Goal: Task Accomplishment & Management: Complete application form

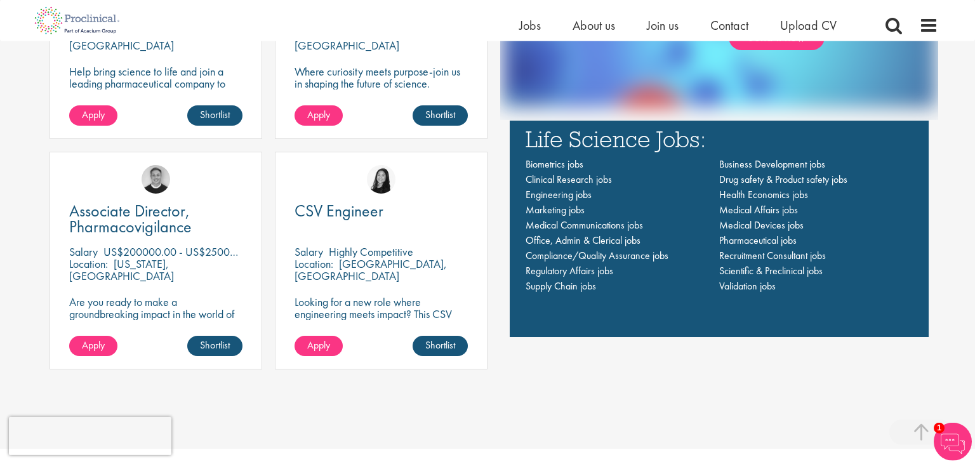
scroll to position [938, 0]
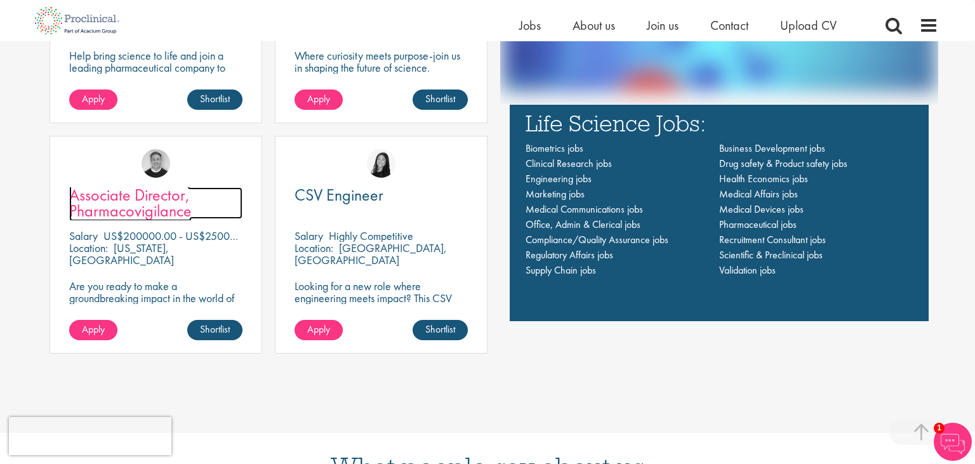
click at [110, 203] on span "Associate Director, Pharmacovigilance" at bounding box center [130, 202] width 122 height 37
